Goal: Information Seeking & Learning: Stay updated

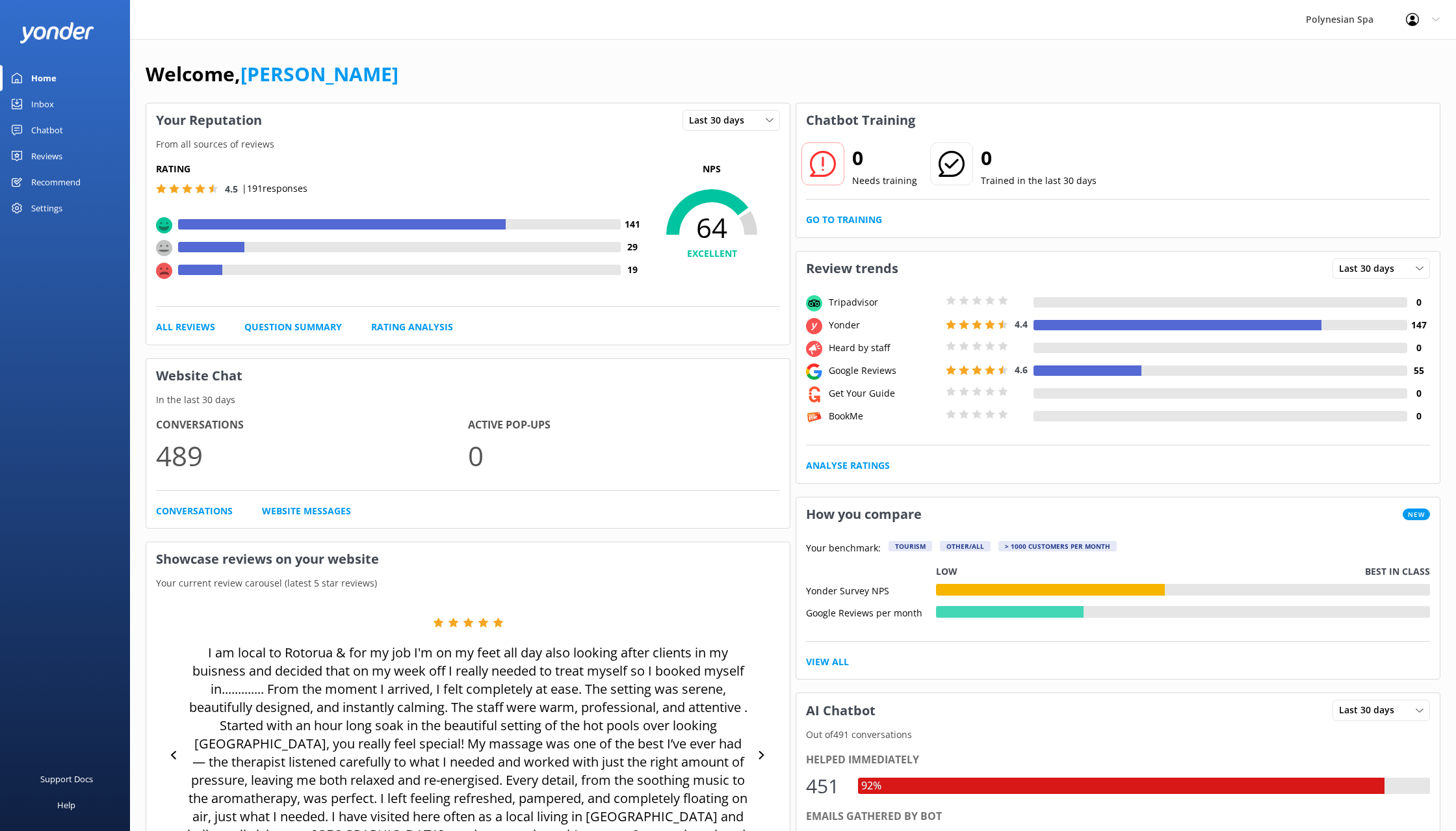
click at [69, 159] on link "Reviews" at bounding box center [65, 155] width 130 height 26
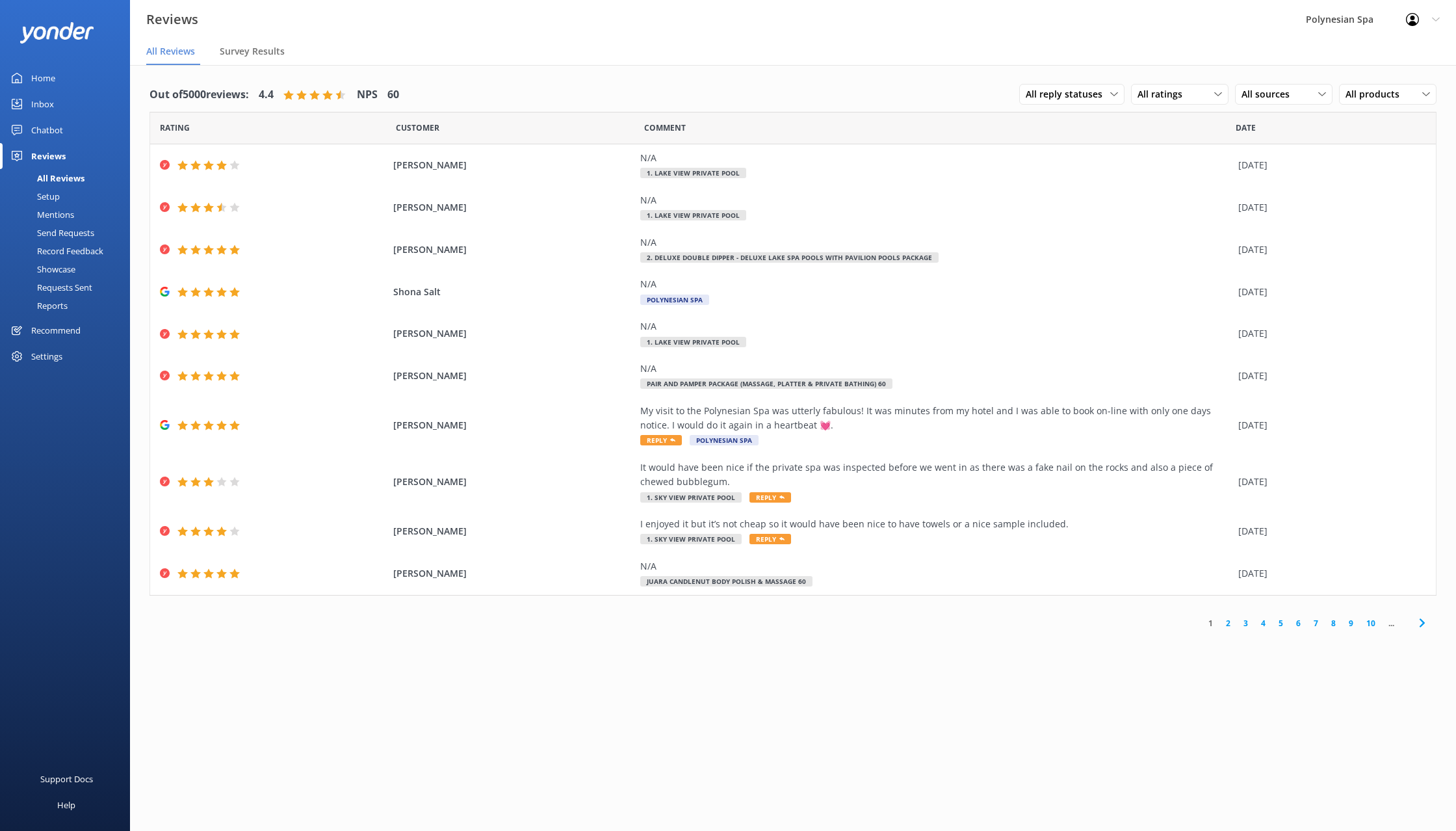
click at [1227, 624] on link "2" at bounding box center [1229, 623] width 17 height 13
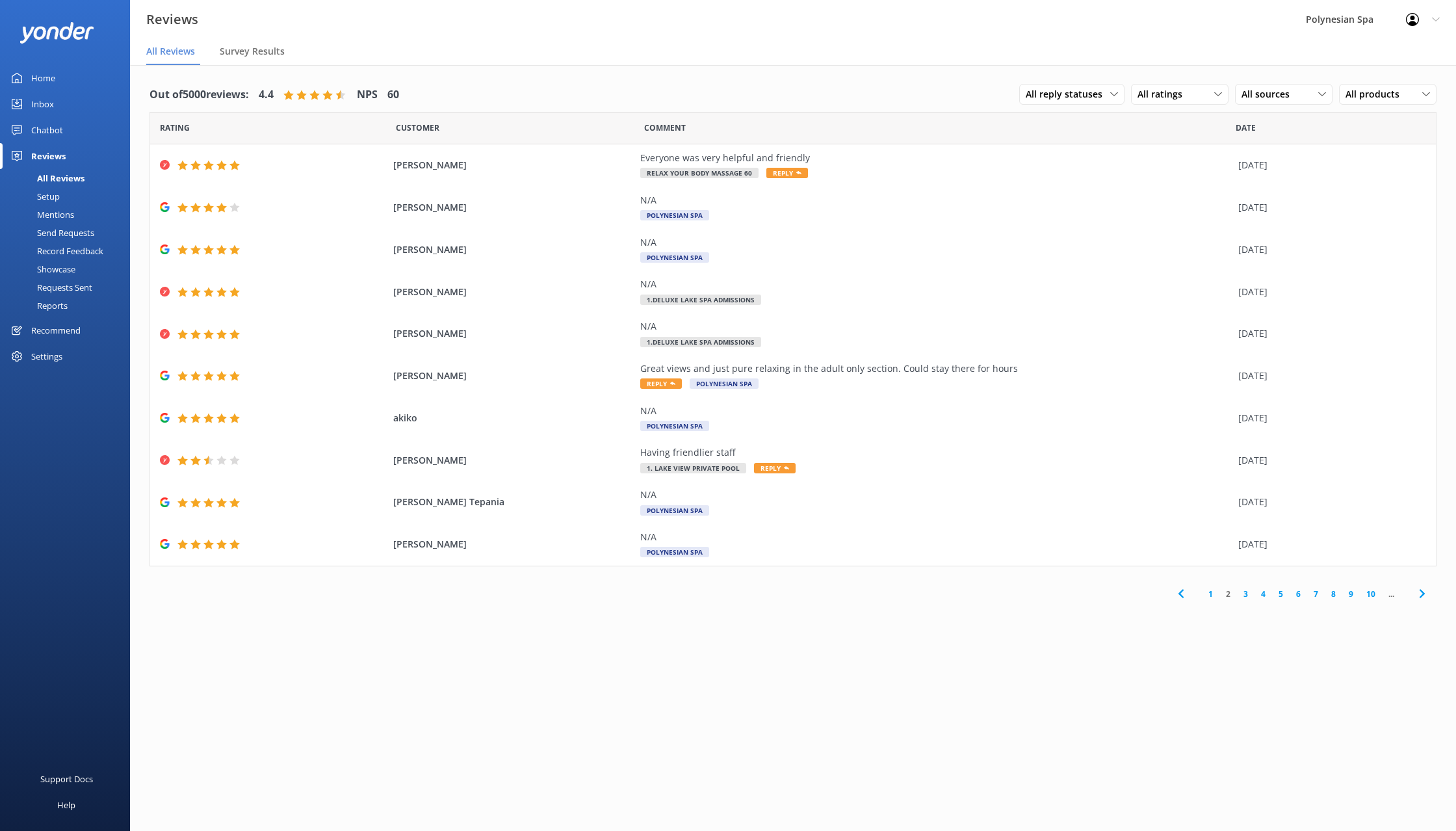
click at [1247, 595] on link "3" at bounding box center [1246, 594] width 17 height 13
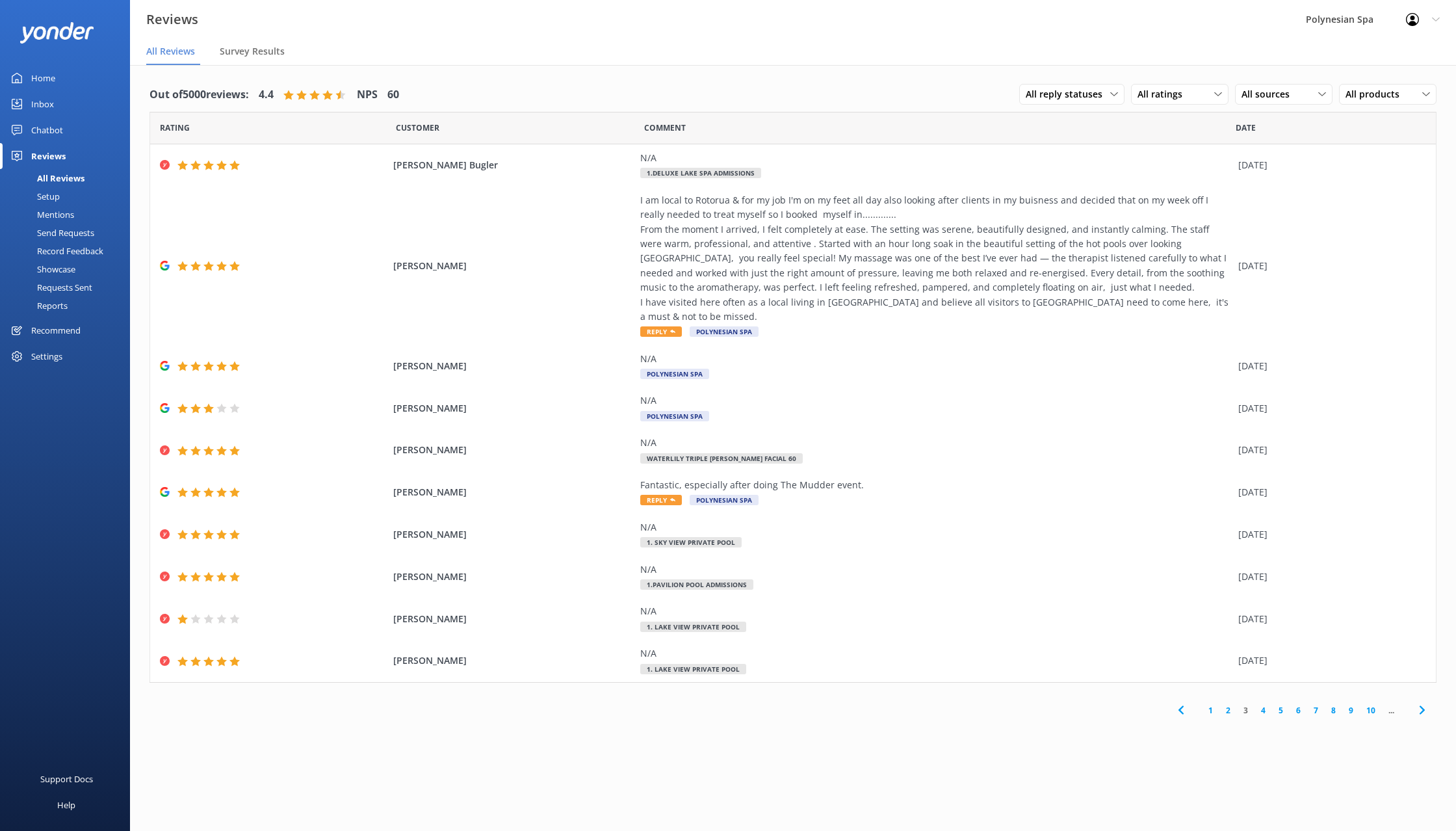
click at [1265, 704] on link "4" at bounding box center [1263, 710] width 17 height 13
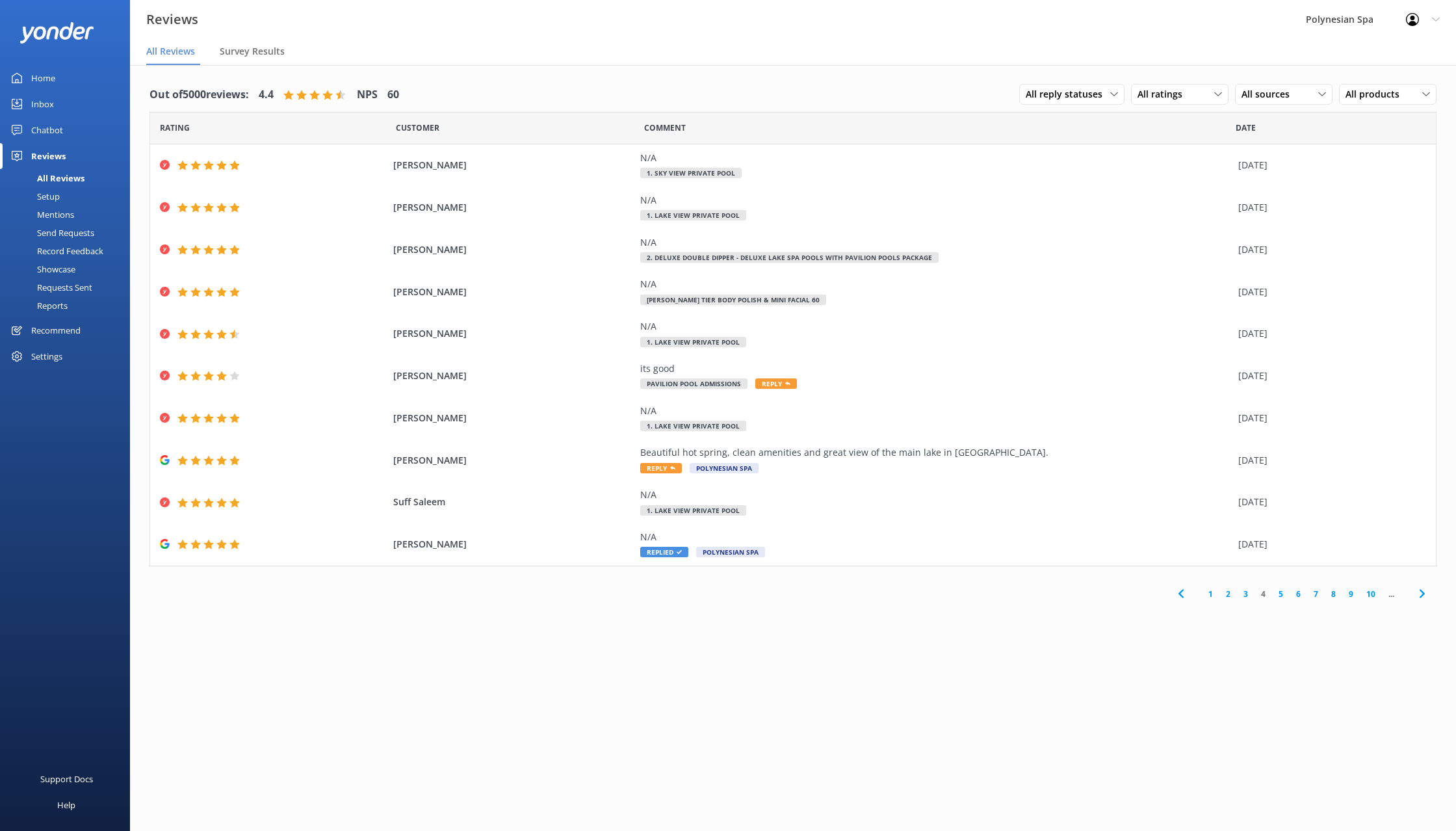
click at [1213, 593] on link "1" at bounding box center [1210, 594] width 17 height 13
